Goal: Find specific page/section

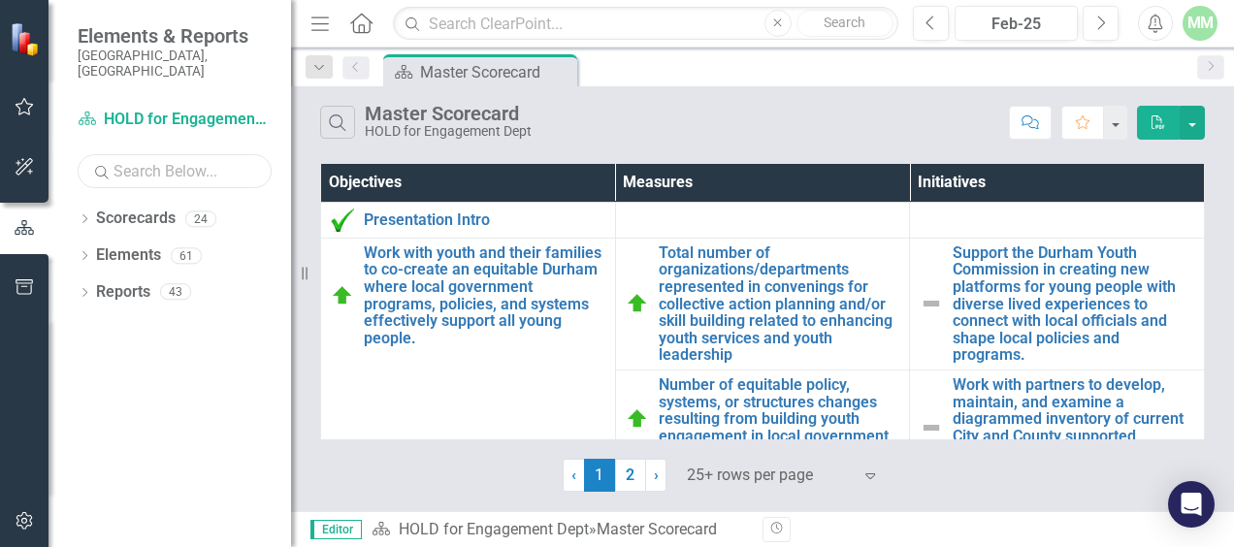
click at [178, 158] on input "text" at bounding box center [175, 171] width 194 height 34
type input "human"
click at [83, 215] on icon "Dropdown" at bounding box center [85, 220] width 14 height 11
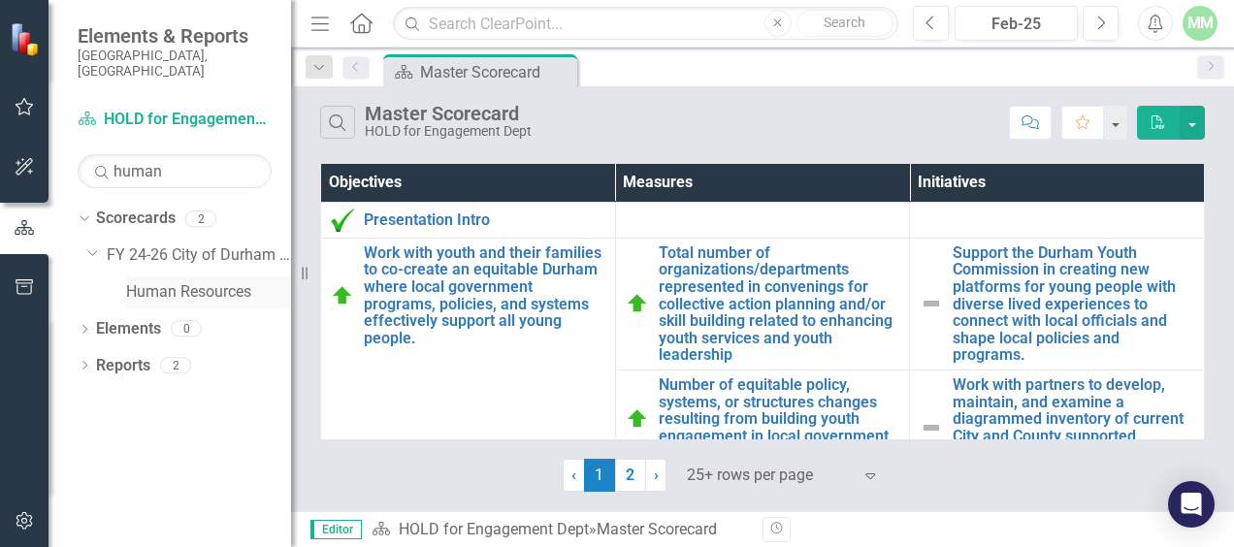
click at [163, 282] on link "Human Resources" at bounding box center [208, 292] width 165 height 22
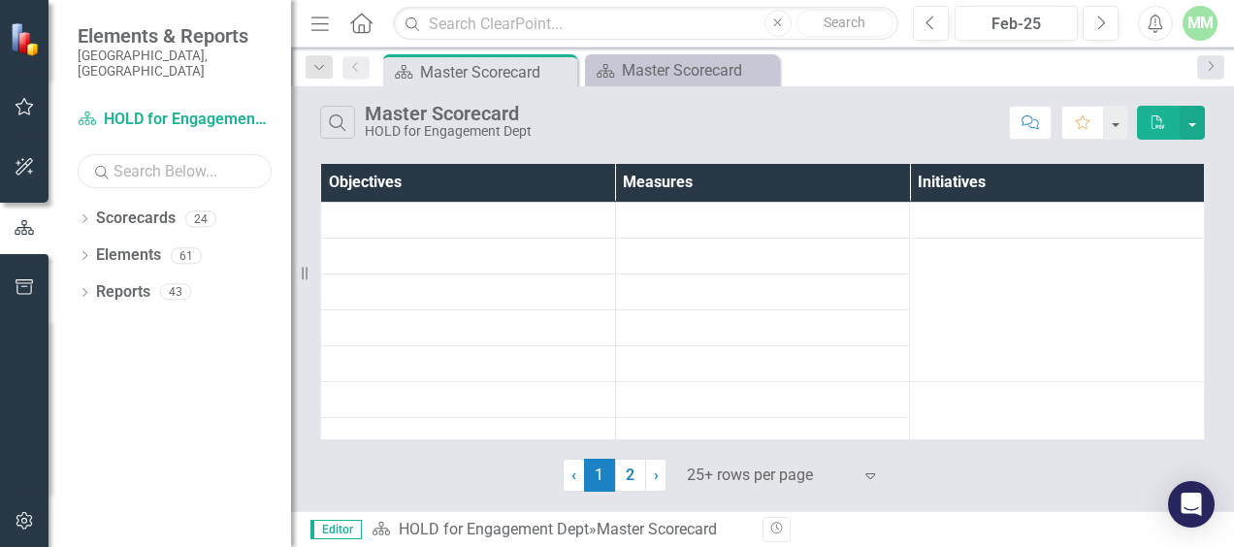
click at [160, 163] on input "text" at bounding box center [175, 171] width 194 height 34
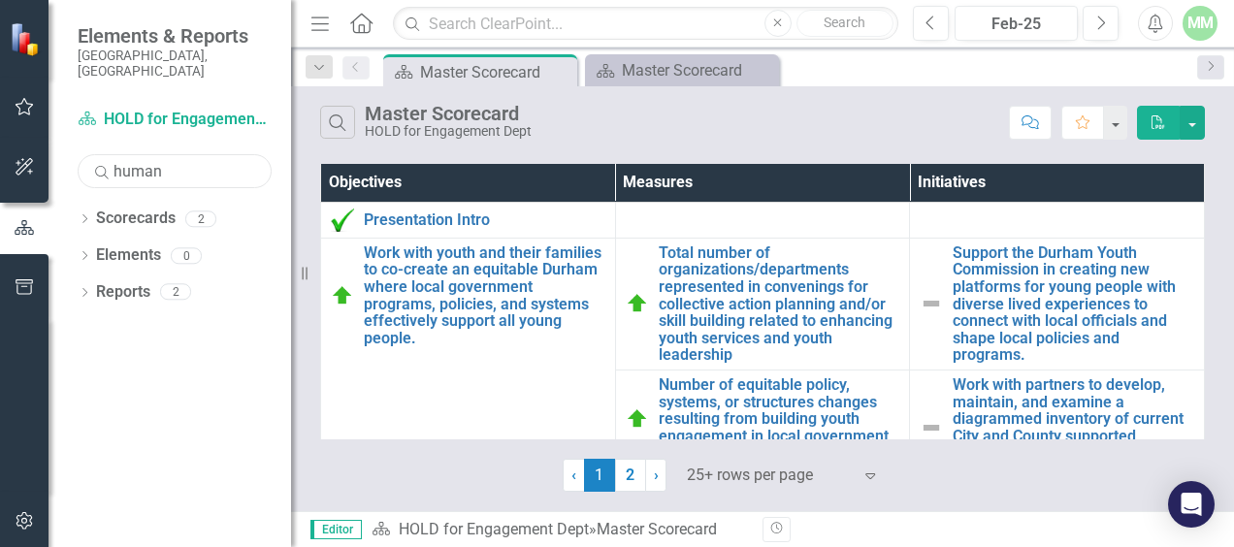
type input "human"
click at [89, 215] on icon "Dropdown" at bounding box center [85, 220] width 14 height 11
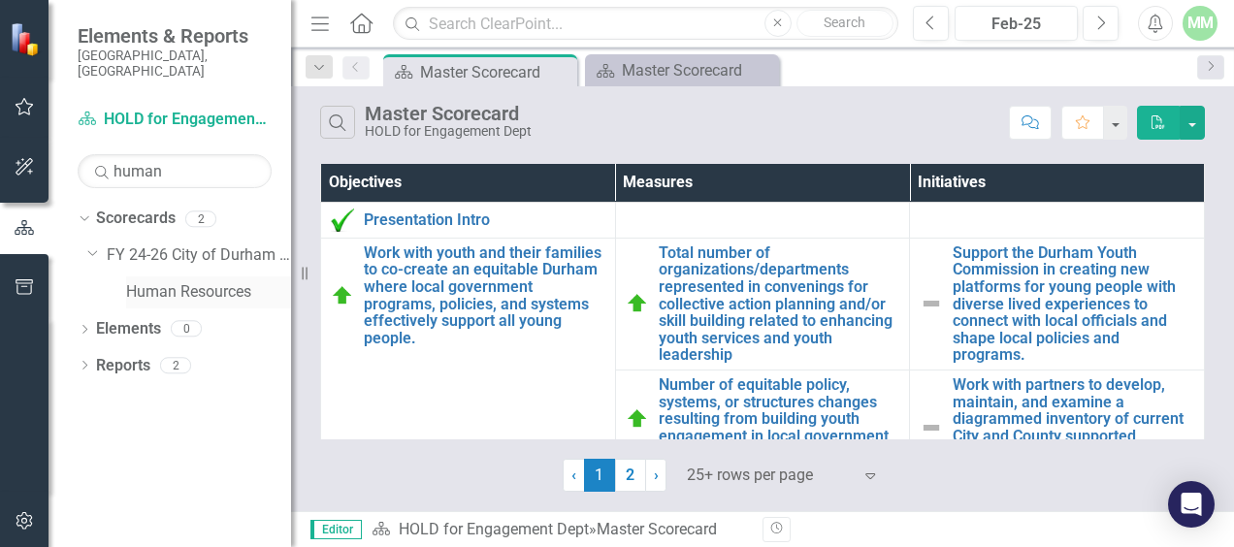
click at [164, 281] on link "Human Resources" at bounding box center [208, 292] width 165 height 22
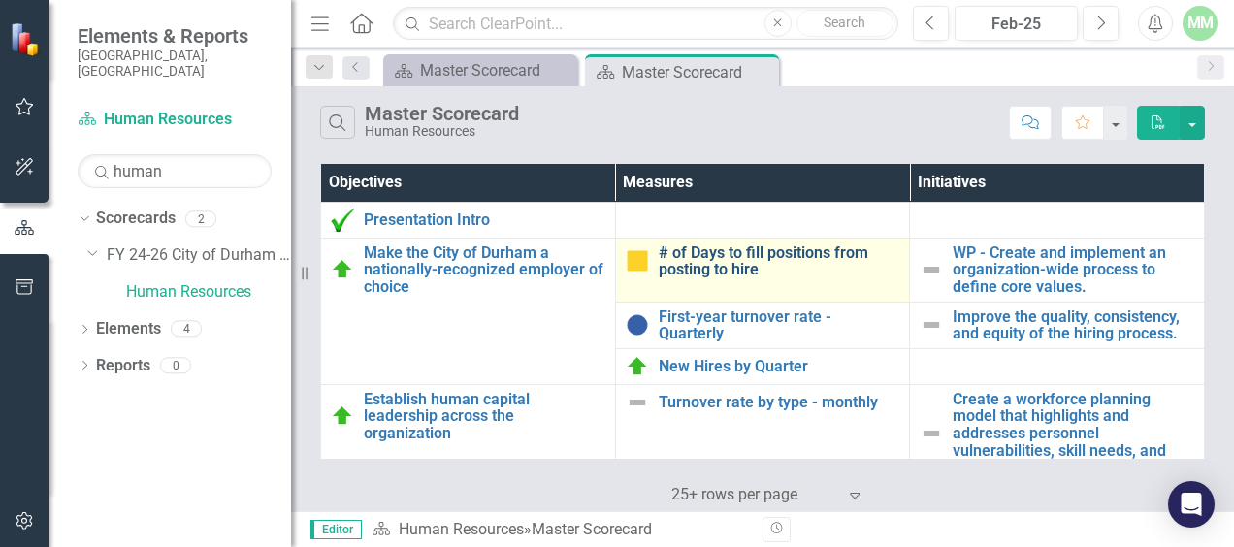
click at [676, 266] on link "# of Days to fill positions from posting to hire" at bounding box center [780, 261] width 242 height 34
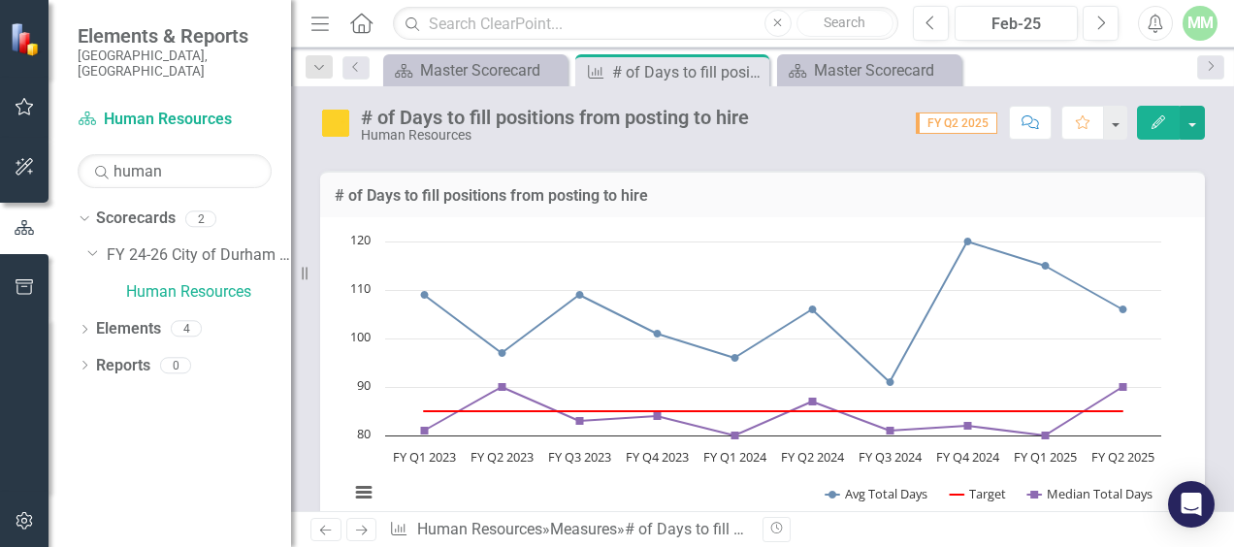
scroll to position [788, 0]
